Goal: Transaction & Acquisition: Subscribe to service/newsletter

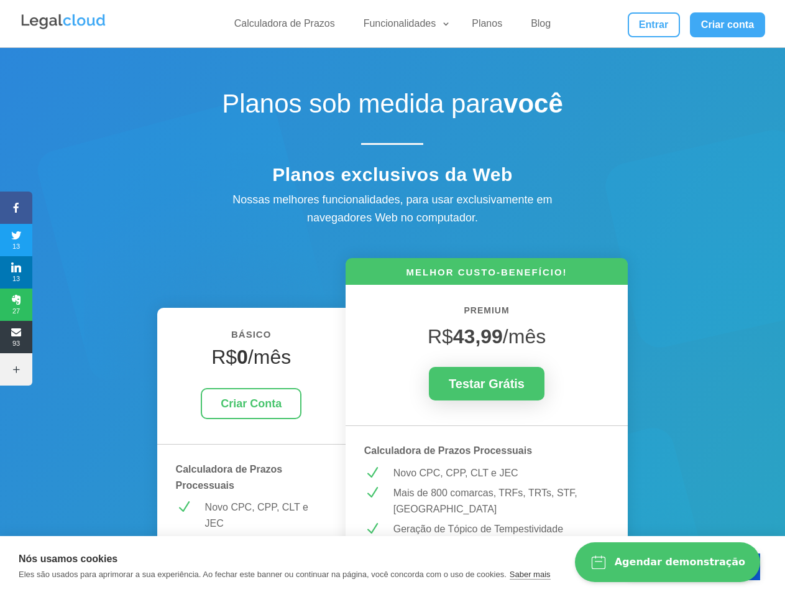
click at [403, 26] on link "Funcionalidades" at bounding box center [403, 26] width 95 height 18
click at [16, 208] on icon at bounding box center [16, 208] width 32 height 10
click at [16, 240] on span "13" at bounding box center [16, 240] width 32 height 20
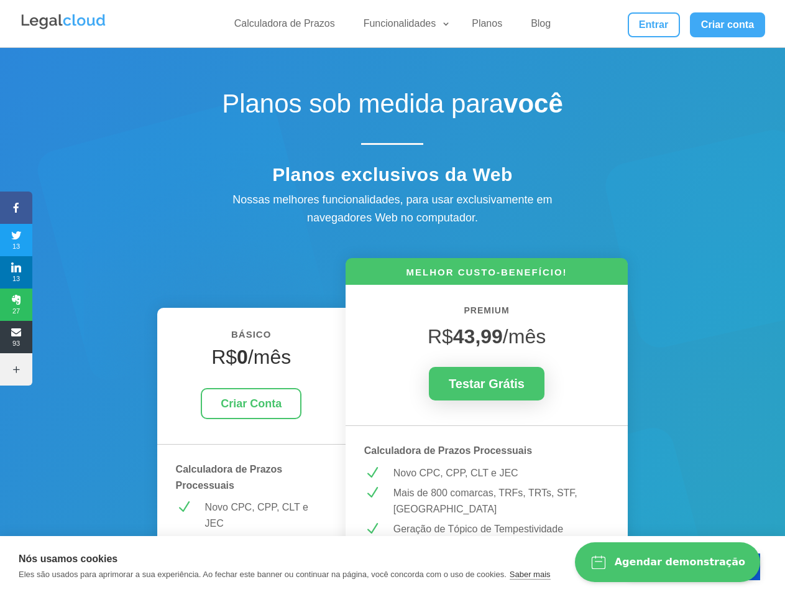
click at [16, 272] on span "13" at bounding box center [16, 272] width 32 height 20
click at [16, 305] on span "27" at bounding box center [16, 305] width 32 height 20
click at [16, 337] on span "93" at bounding box center [16, 337] width 32 height 20
click at [16, 369] on icon at bounding box center [16, 369] width 32 height 10
